Goal: Task Accomplishment & Management: Manage account settings

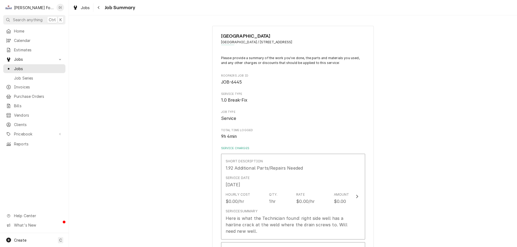
scroll to position [6, 0]
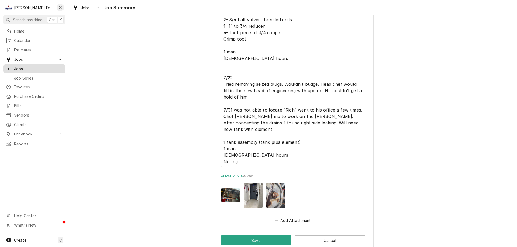
click at [39, 68] on span "Jobs" at bounding box center [38, 69] width 49 height 6
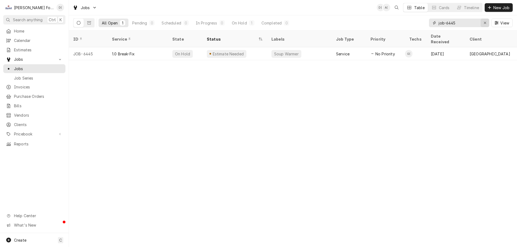
click at [485, 21] on icon "Erase input" at bounding box center [485, 23] width 3 height 4
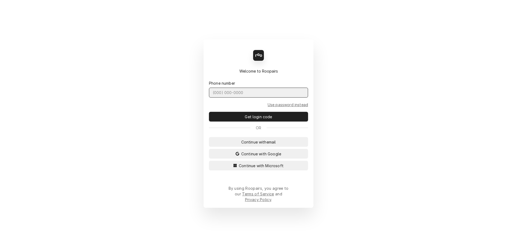
click at [233, 95] on input "Dynamic Content Wrapper" at bounding box center [258, 93] width 99 height 10
type input "[PHONE_NUMBER]"
click at [209, 112] on button "Get login code" at bounding box center [258, 117] width 99 height 10
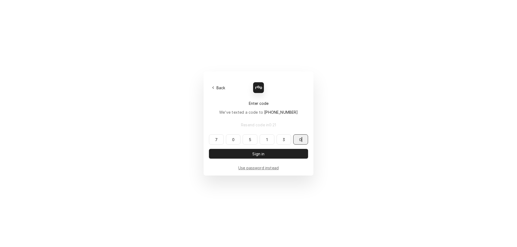
type input "705130"
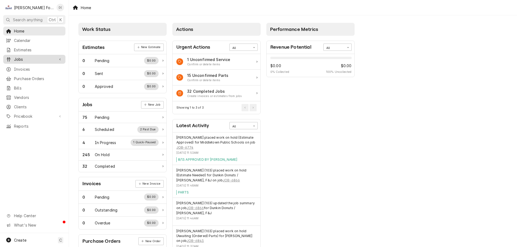
click at [29, 60] on span "Jobs" at bounding box center [34, 60] width 41 height 6
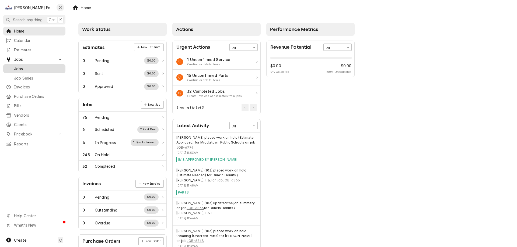
click at [21, 66] on span "Jobs" at bounding box center [38, 69] width 49 height 6
